Goal: Browse casually

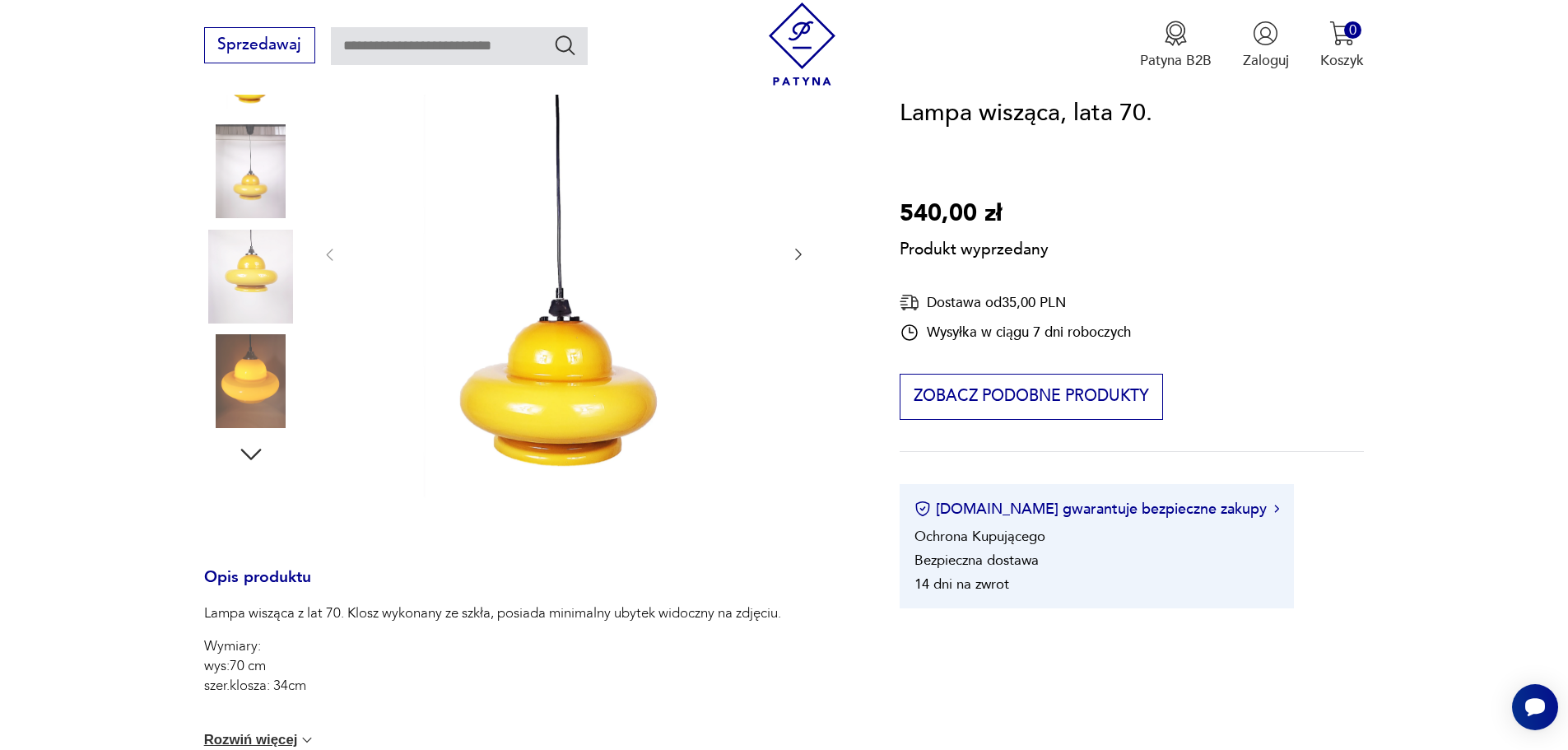
scroll to position [165, 0]
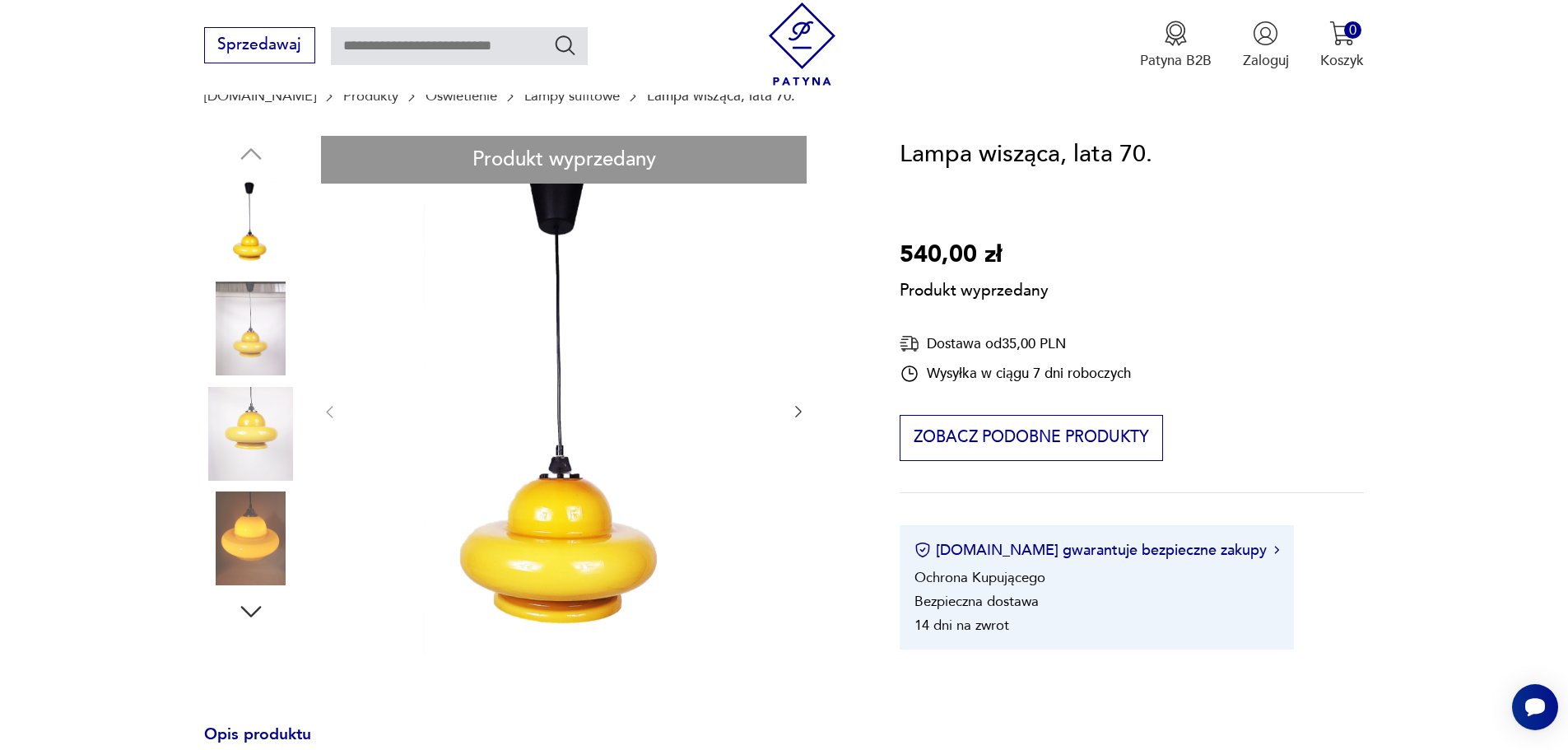
drag, startPoint x: 247, startPoint y: 332, endPoint x: 659, endPoint y: 381, distance: 414.9
click at [588, 368] on div "Produkt wyprzedany Opis produktu Lampa wisząca z lat 70. Klosz wykonany ze szkł…" at bounding box center [528, 668] width 648 height 1065
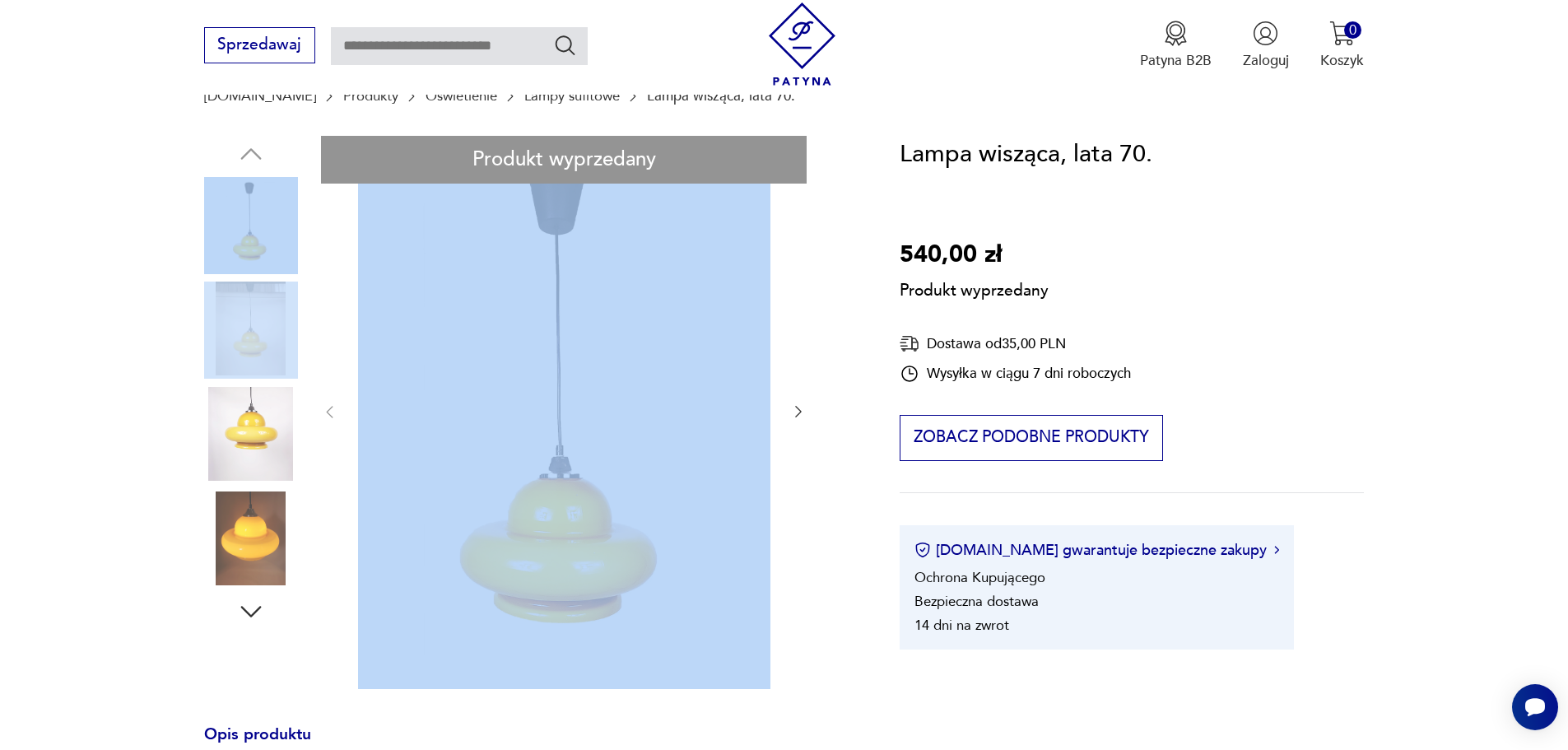
click at [801, 411] on div "Produkt wyprzedany Opis produktu Lampa wisząca z lat 70. Klosz wykonany ze szkł…" at bounding box center [528, 668] width 648 height 1065
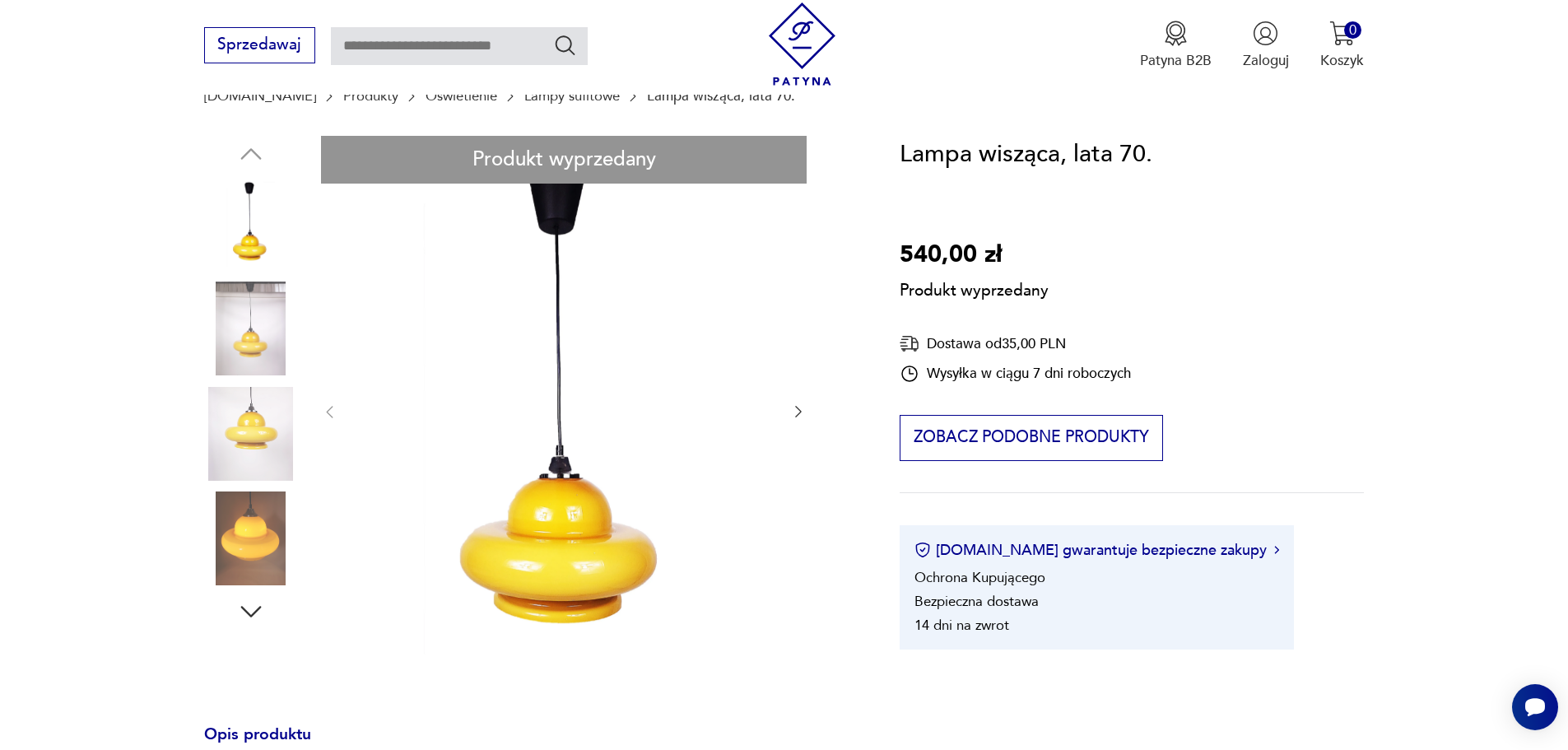
click at [801, 411] on div "Produkt wyprzedany Opis produktu Lampa wisząca z lat 70. Klosz wykonany ze szkł…" at bounding box center [528, 668] width 648 height 1065
click at [280, 536] on div "Produkt wyprzedany Opis produktu Lampa wisząca z lat 70. Klosz wykonany ze szkł…" at bounding box center [528, 668] width 648 height 1065
click at [240, 628] on div "Produkt wyprzedany Opis produktu Lampa wisząca z lat 70. Klosz wykonany ze szkł…" at bounding box center [528, 668] width 648 height 1065
click at [246, 621] on div "Produkt wyprzedany Opis produktu Lampa wisząca z lat 70. Klosz wykonany ze szkł…" at bounding box center [528, 668] width 648 height 1065
click at [246, 610] on div "Produkt wyprzedany Opis produktu Lampa wisząca z lat 70. Klosz wykonany ze szkł…" at bounding box center [528, 668] width 648 height 1065
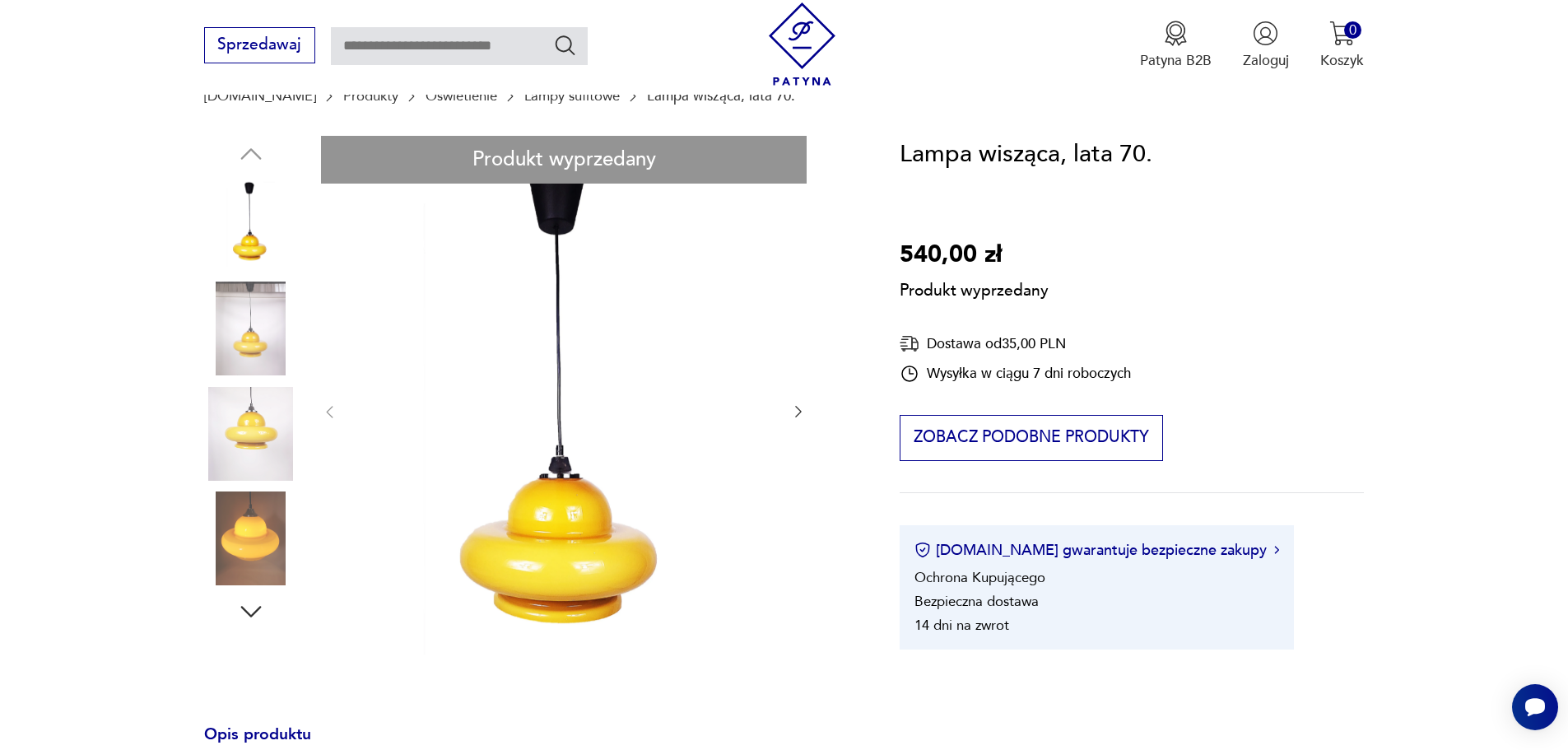
click at [252, 478] on div "Produkt wyprzedany Opis produktu Lampa wisząca z lat 70. Klosz wykonany ze szkł…" at bounding box center [528, 668] width 648 height 1065
click at [243, 502] on div "Produkt wyprzedany Opis produktu Lampa wisząca z lat 70. Klosz wykonany ze szkł…" at bounding box center [528, 668] width 648 height 1065
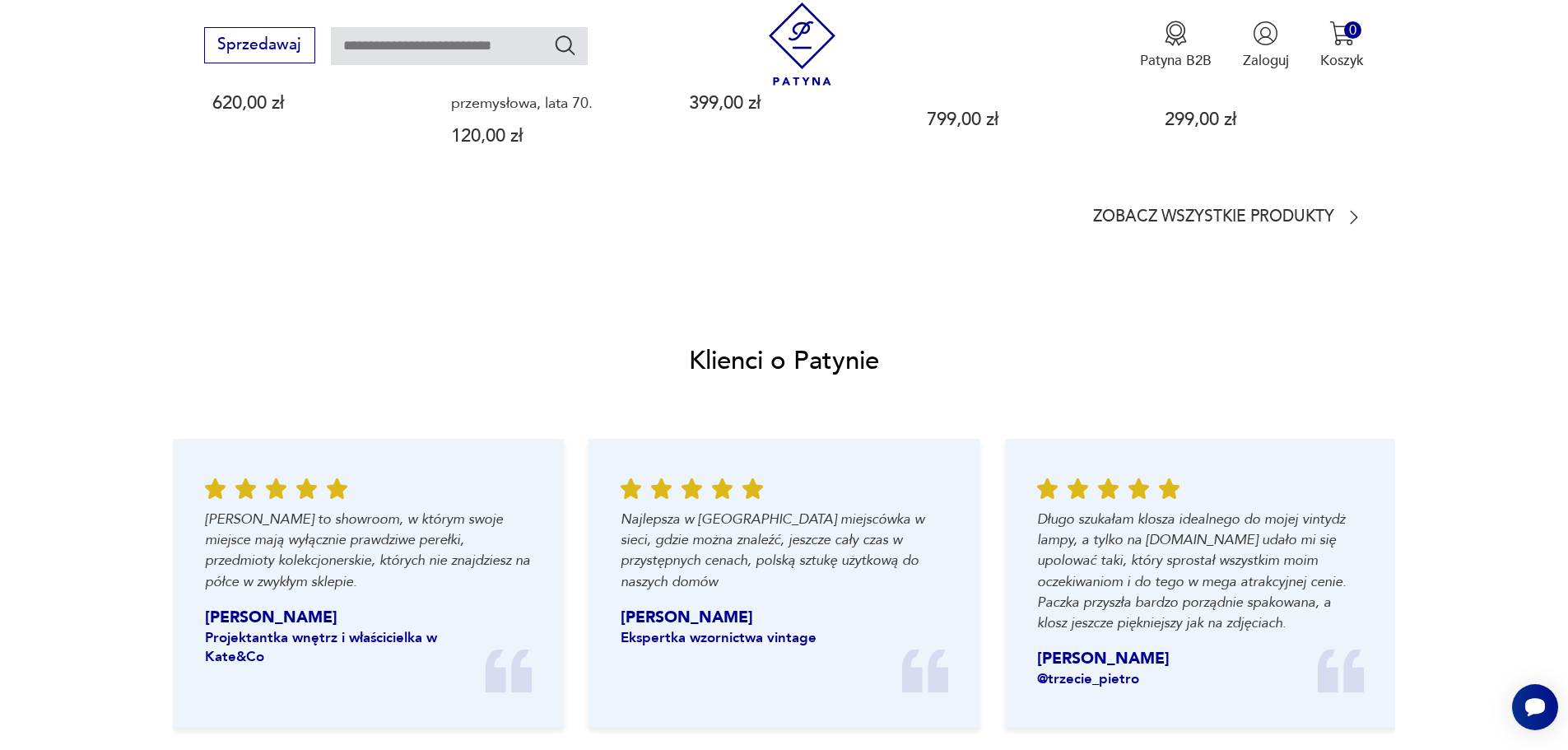
scroll to position [1810, 0]
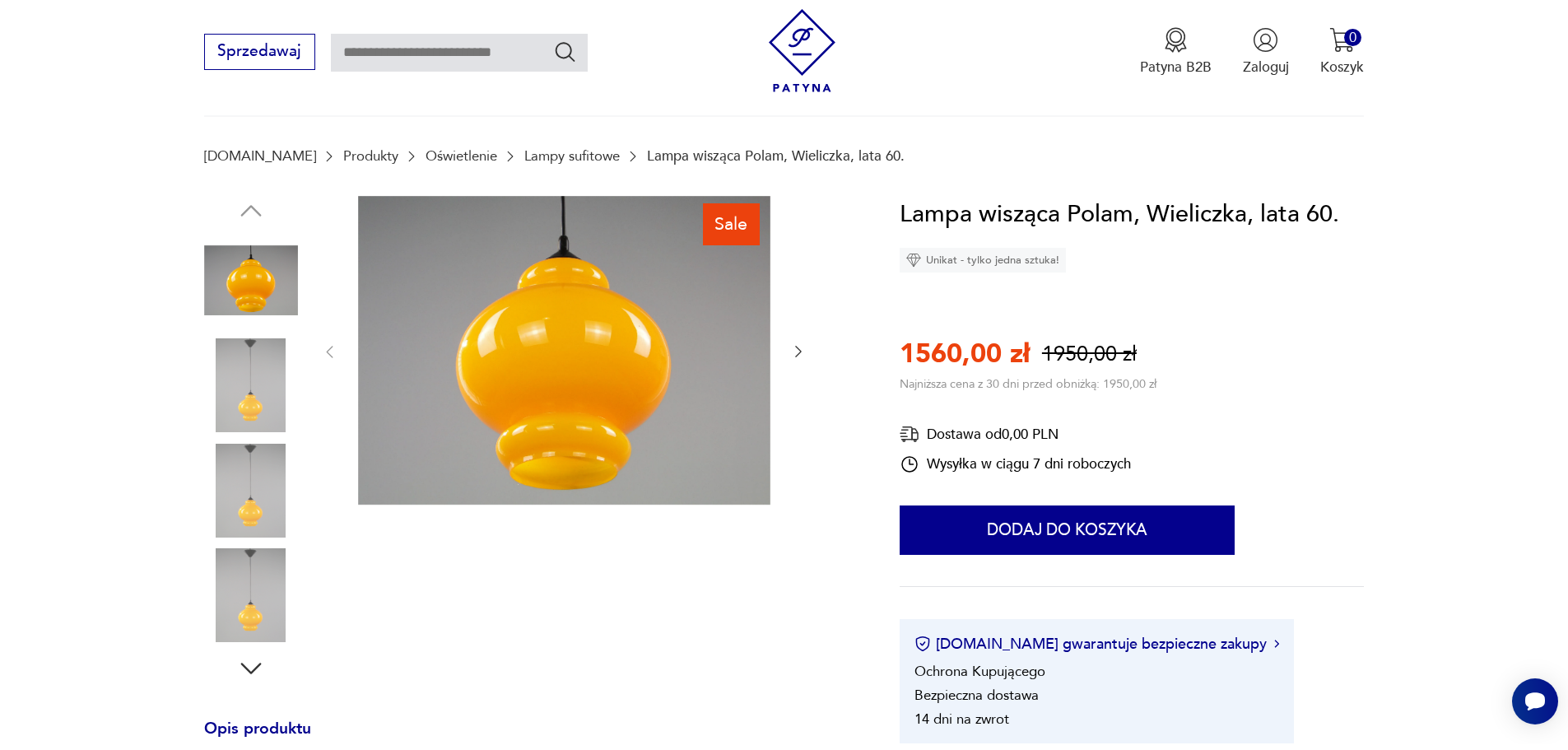
scroll to position [247, 0]
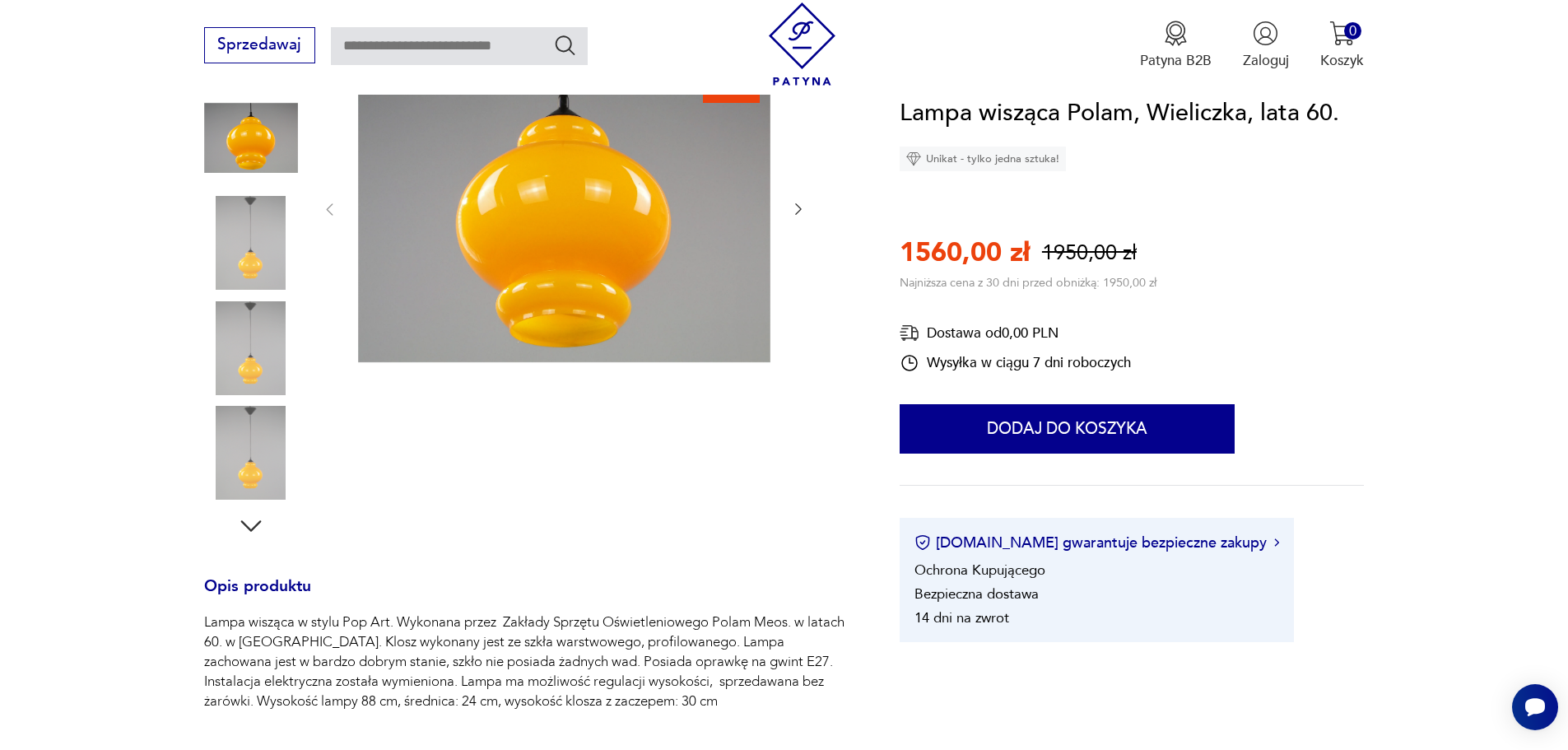
click at [246, 238] on img at bounding box center [250, 242] width 94 height 94
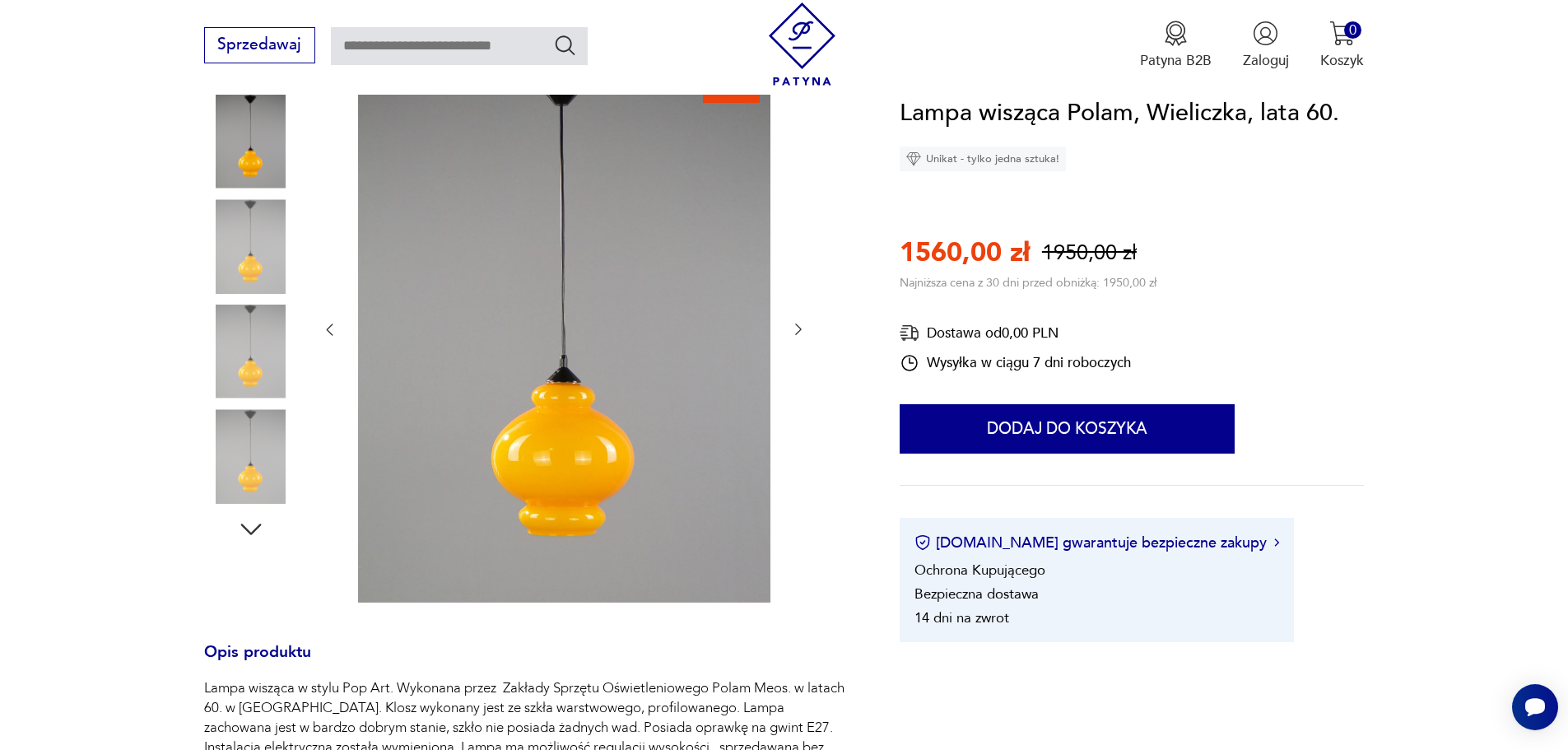
click at [273, 306] on img at bounding box center [250, 351] width 94 height 94
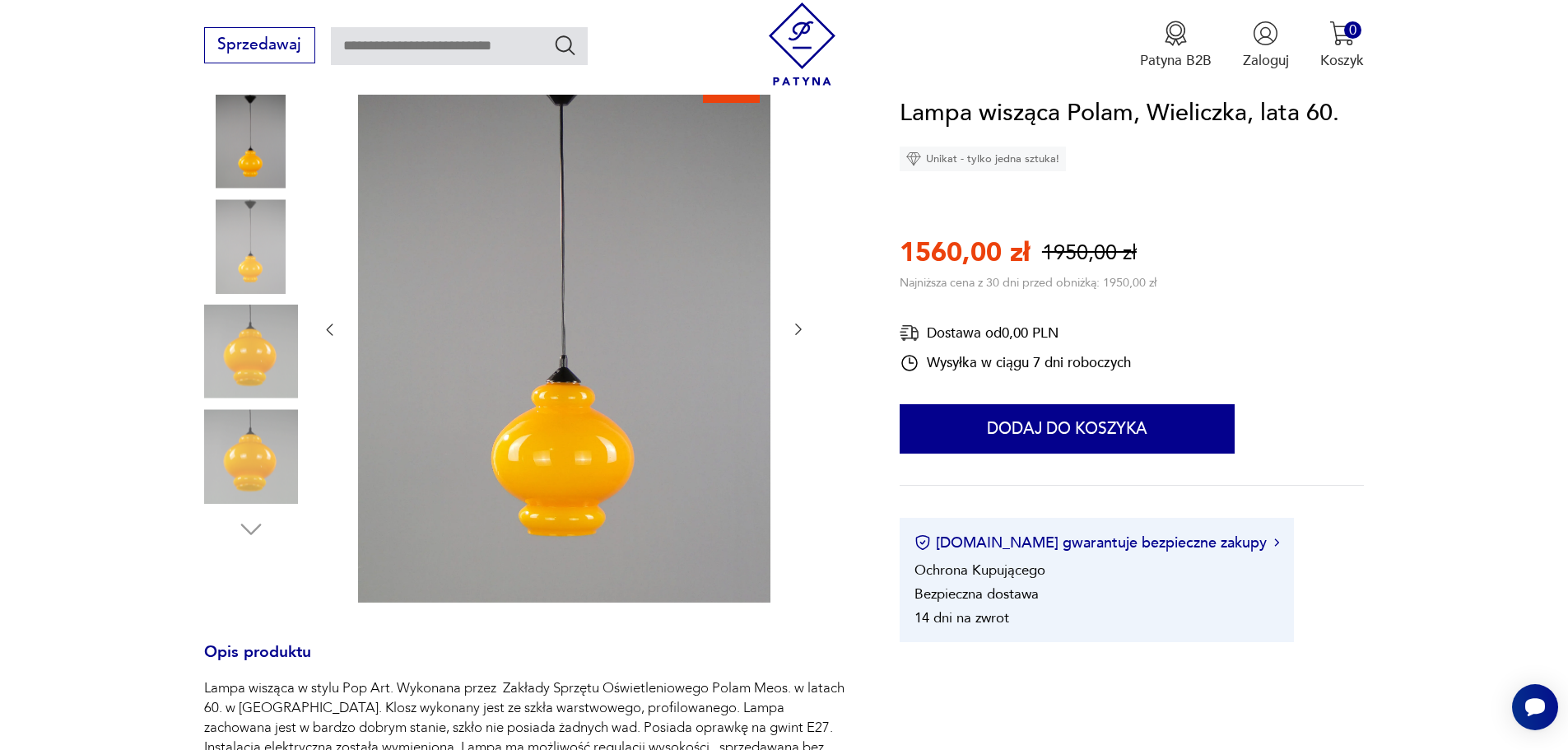
click at [266, 394] on img at bounding box center [250, 351] width 94 height 94
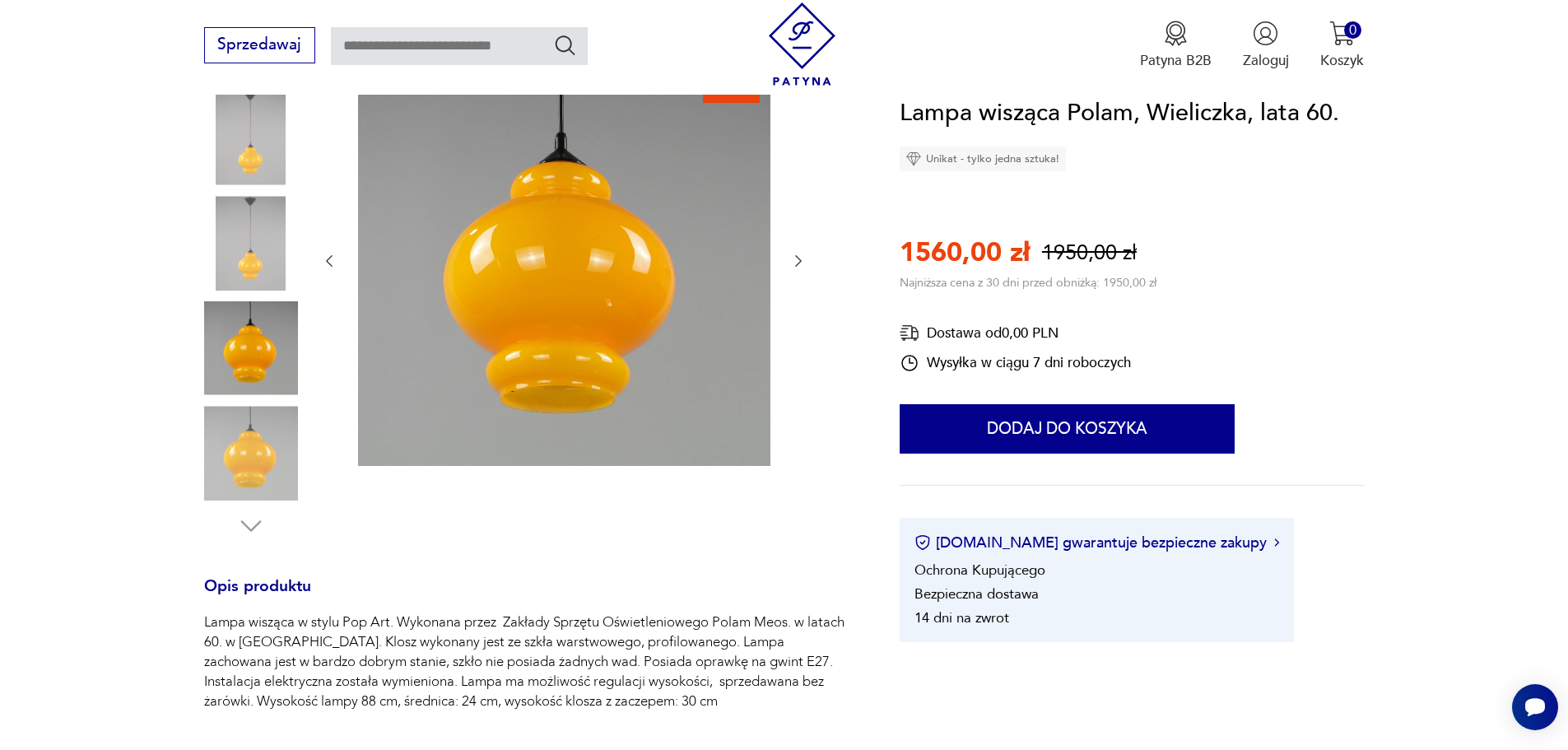
click at [269, 448] on img at bounding box center [250, 452] width 94 height 94
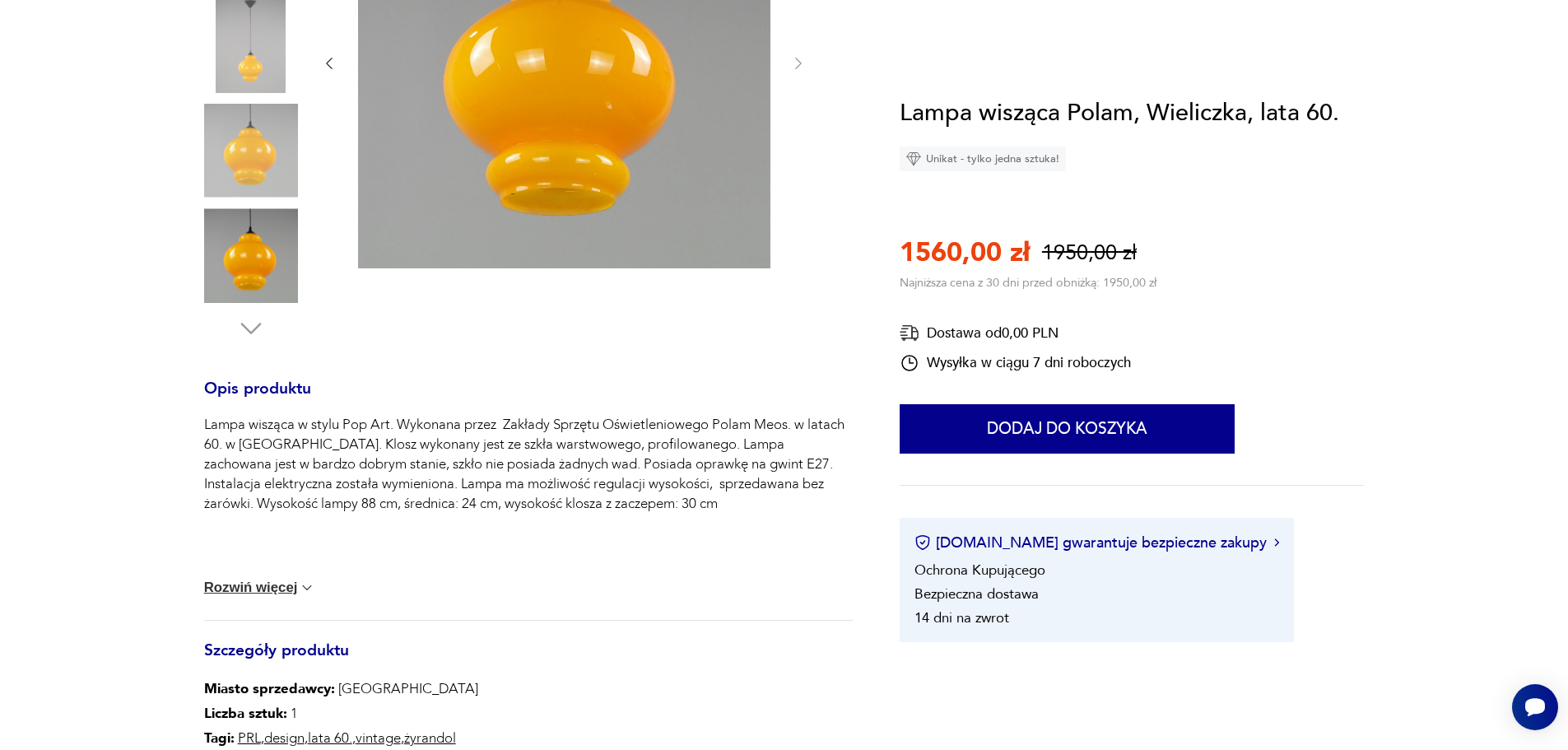
scroll to position [0, 0]
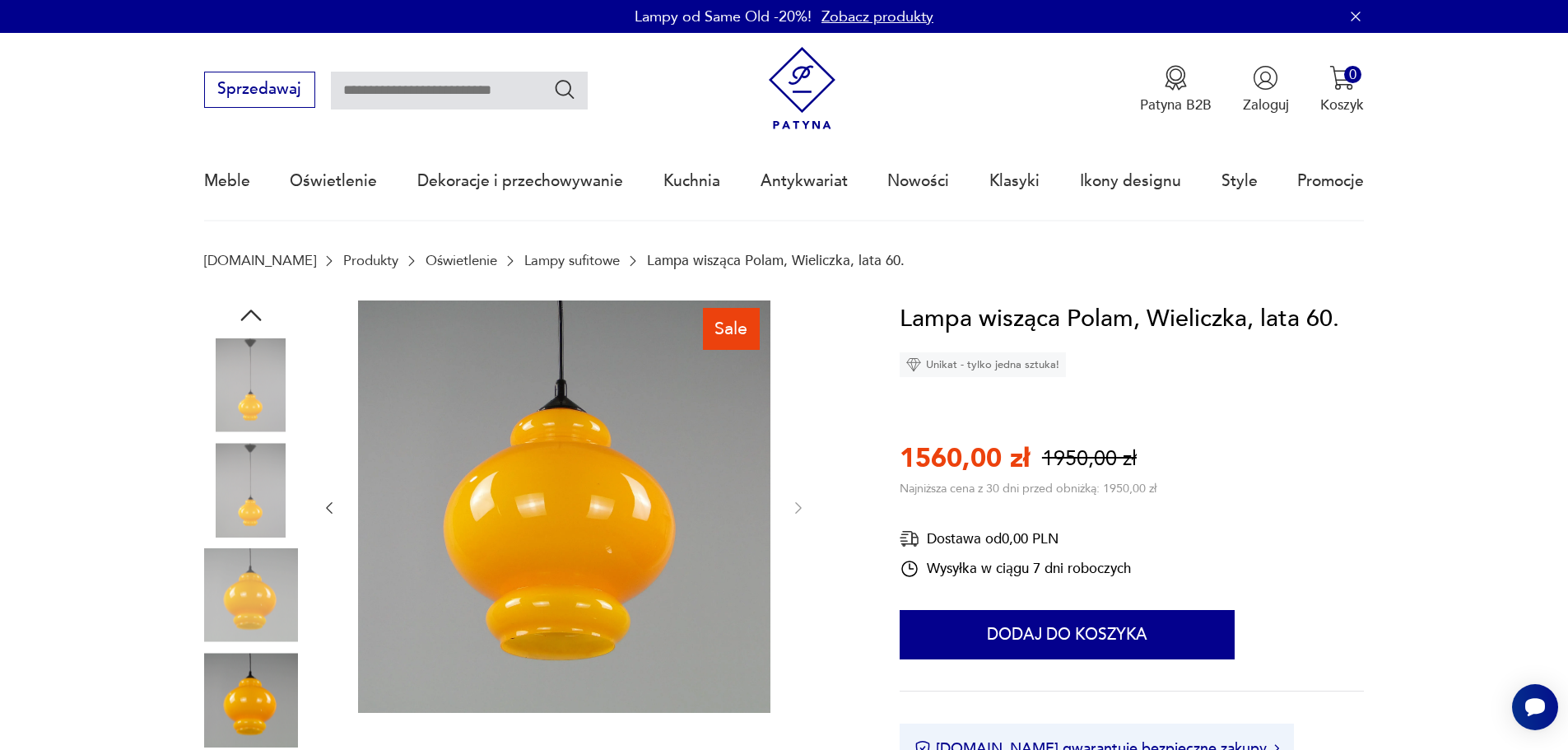
click at [285, 385] on img at bounding box center [250, 385] width 94 height 94
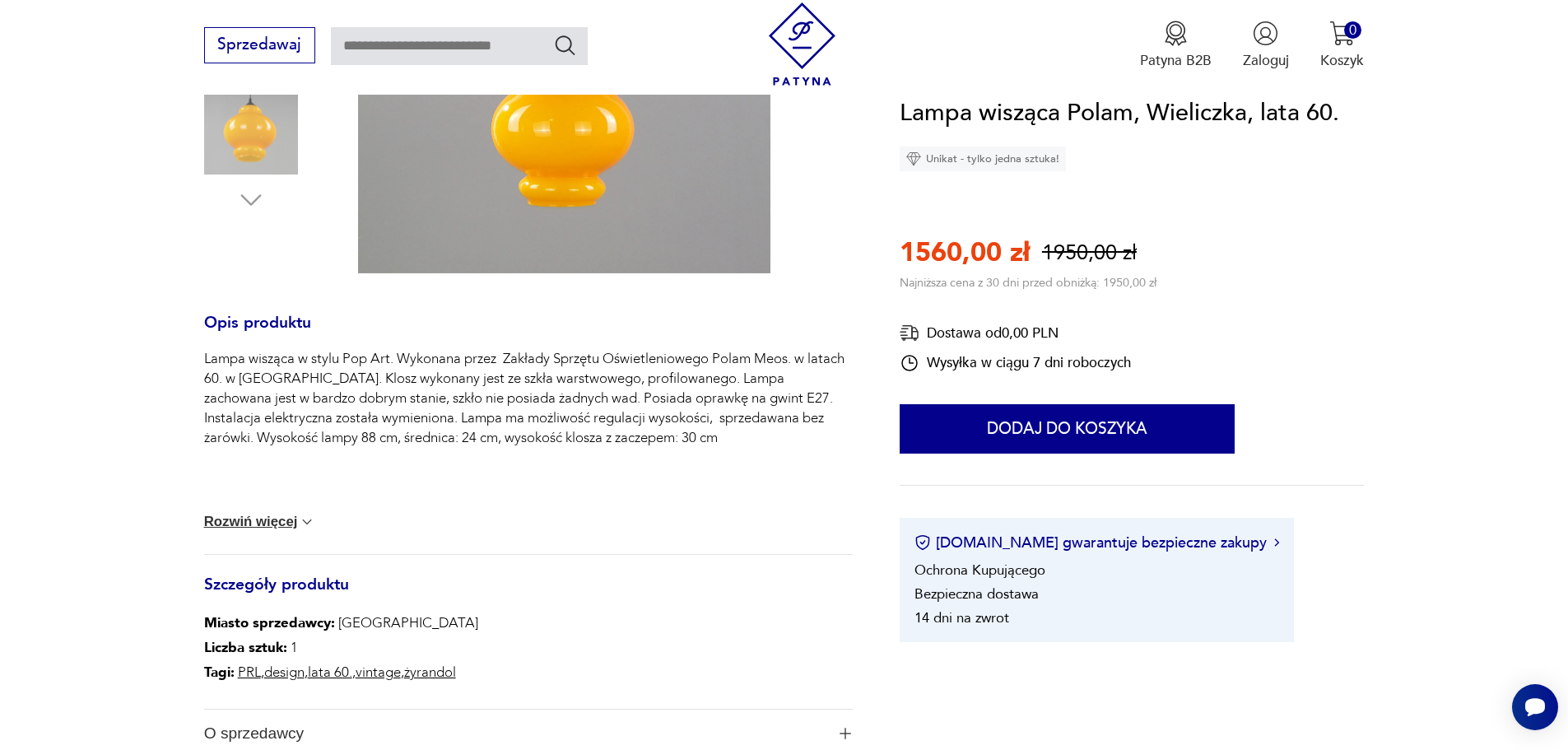
scroll to position [329, 0]
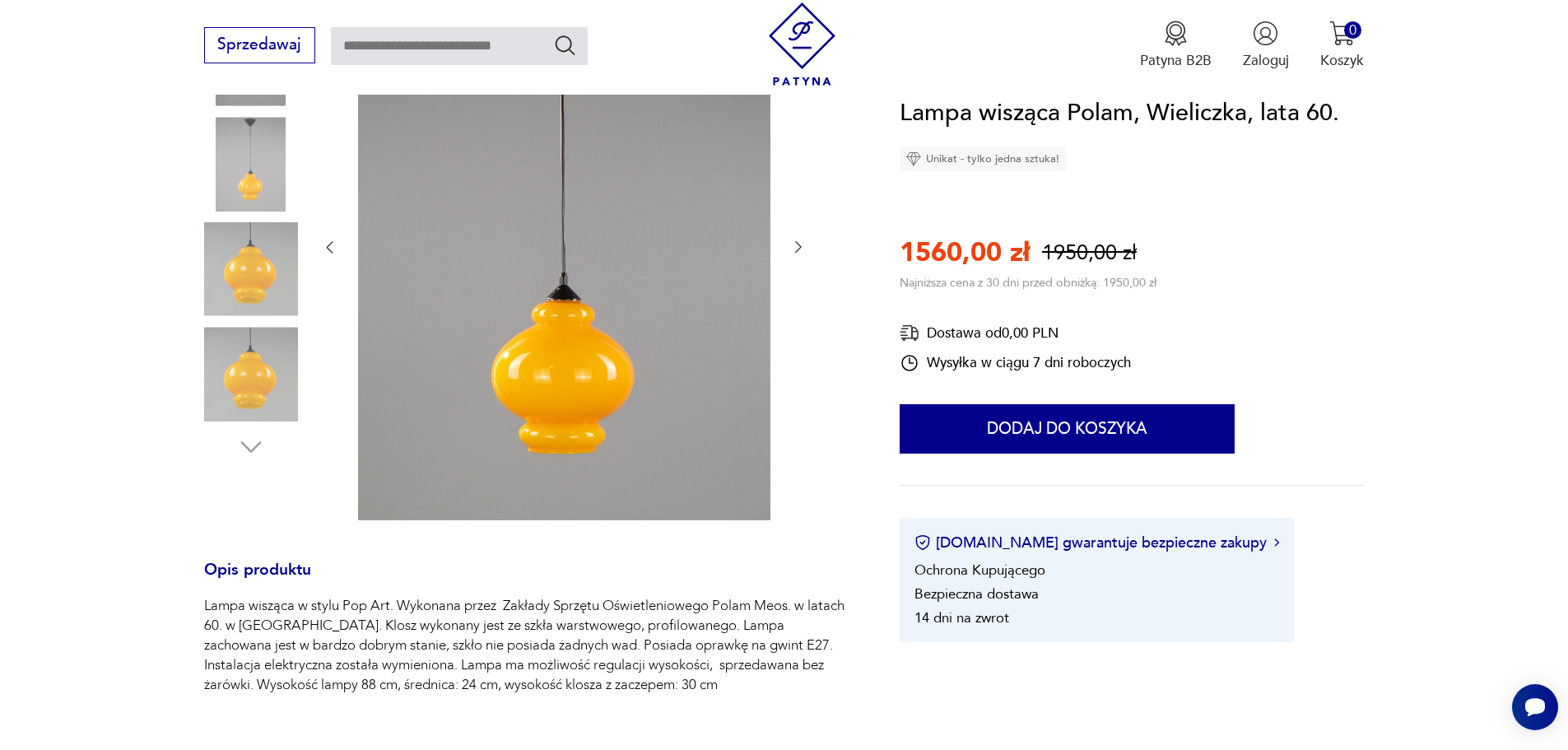
click at [258, 359] on img at bounding box center [250, 373] width 94 height 94
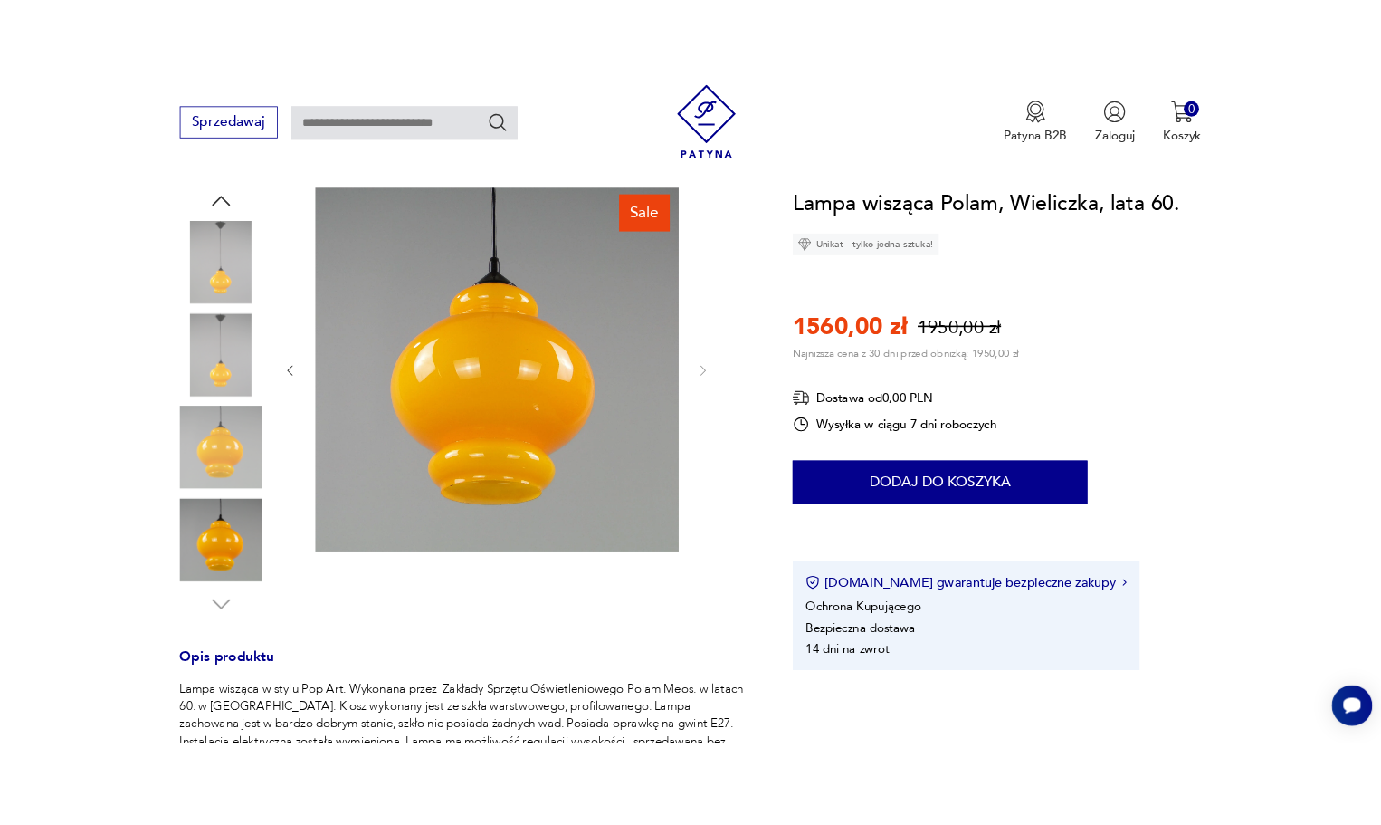
scroll to position [0, 0]
